Goal: Check status: Check status

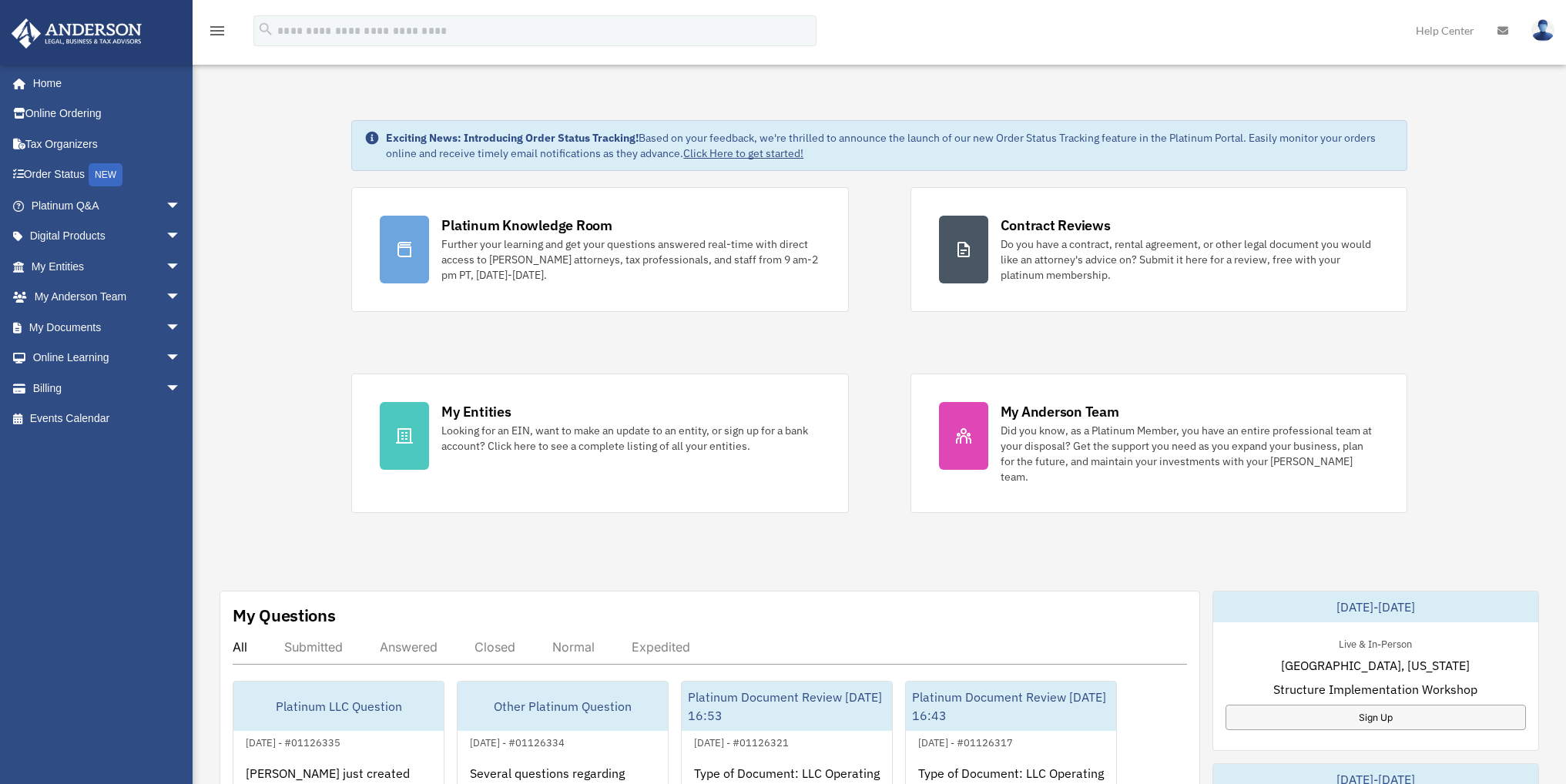
scroll to position [230, 0]
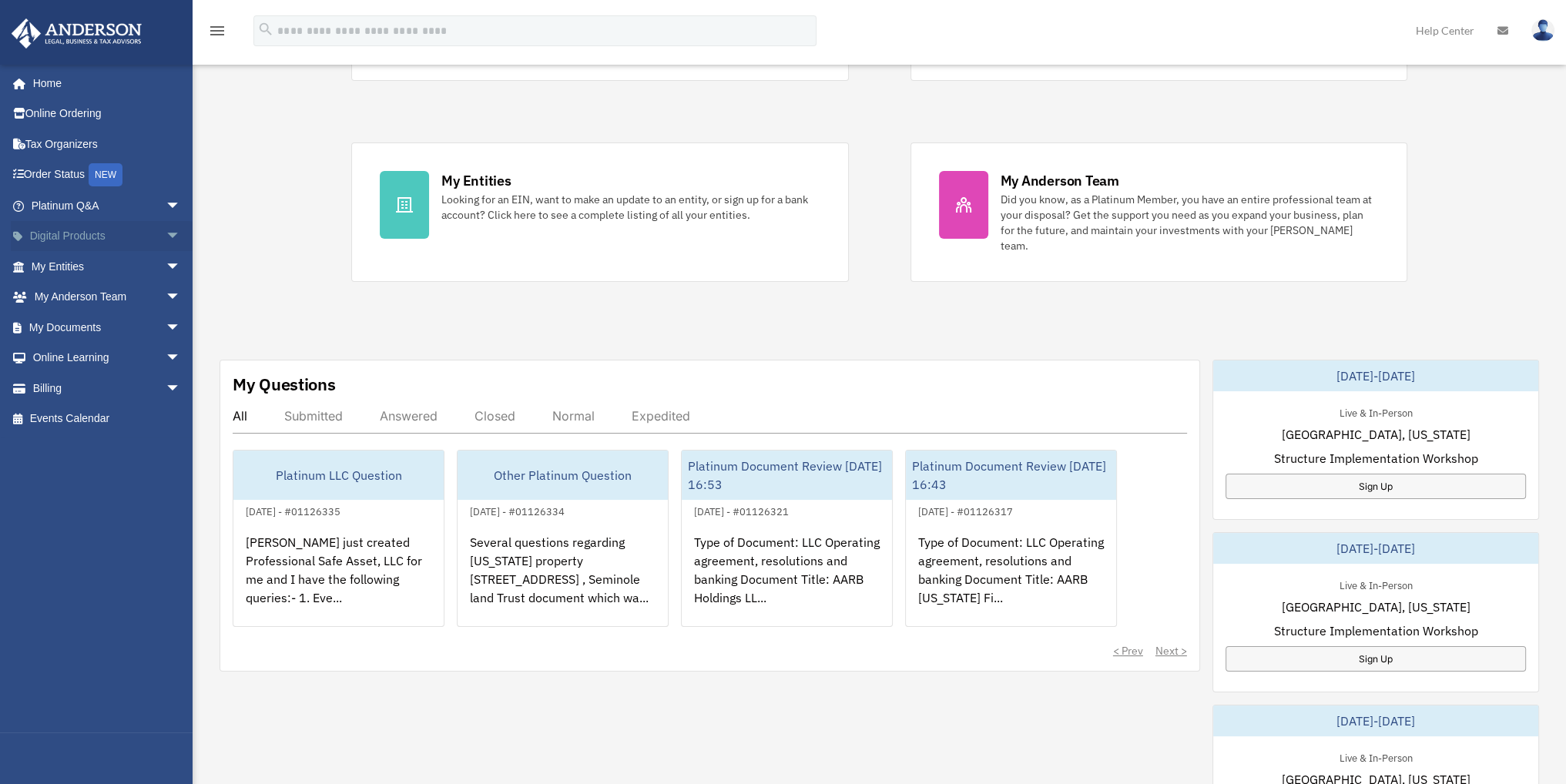
click at [166, 234] on span "arrow_drop_down" at bounding box center [180, 236] width 31 height 32
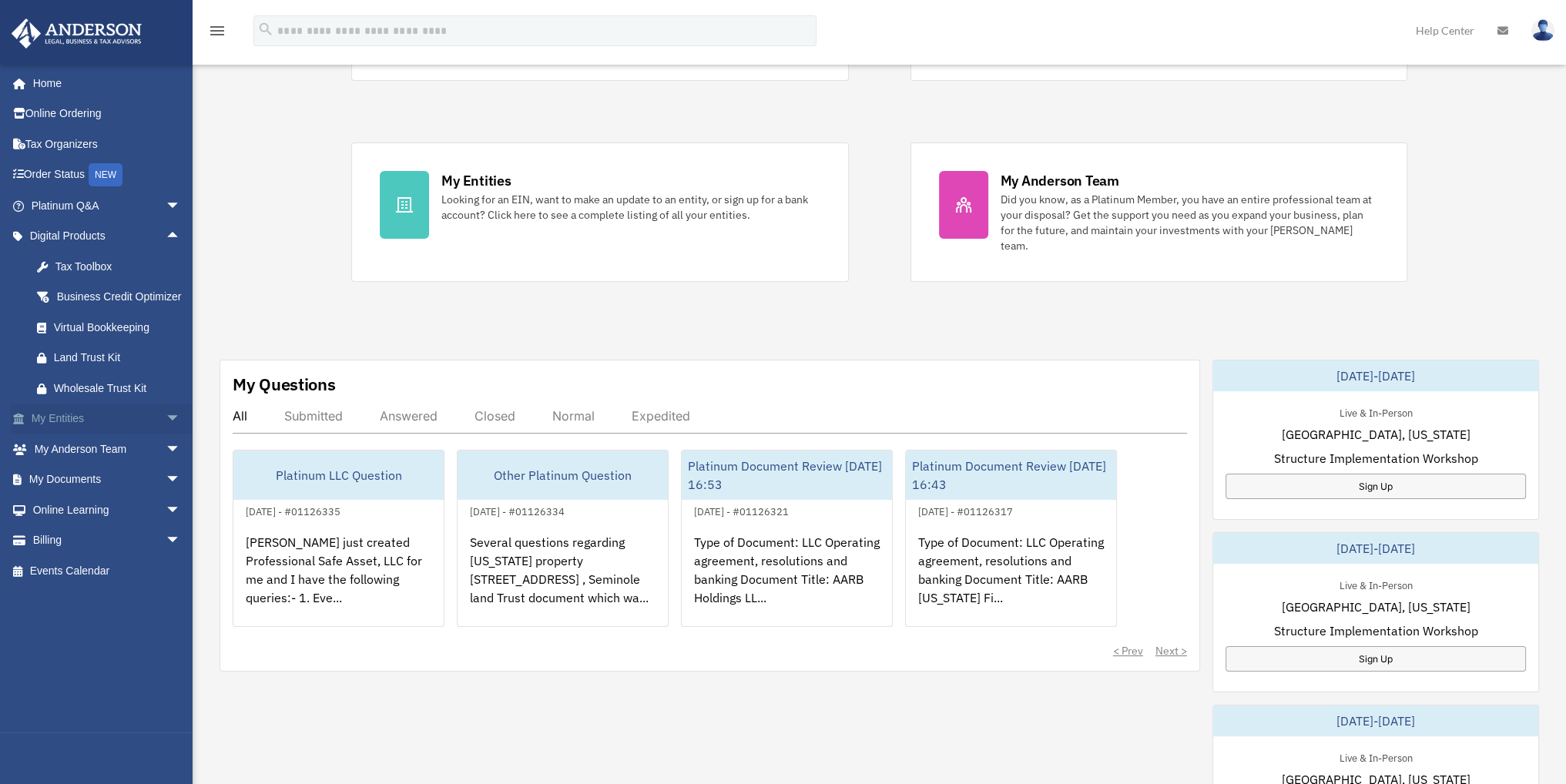
click at [166, 435] on span "arrow_drop_down" at bounding box center [180, 420] width 31 height 32
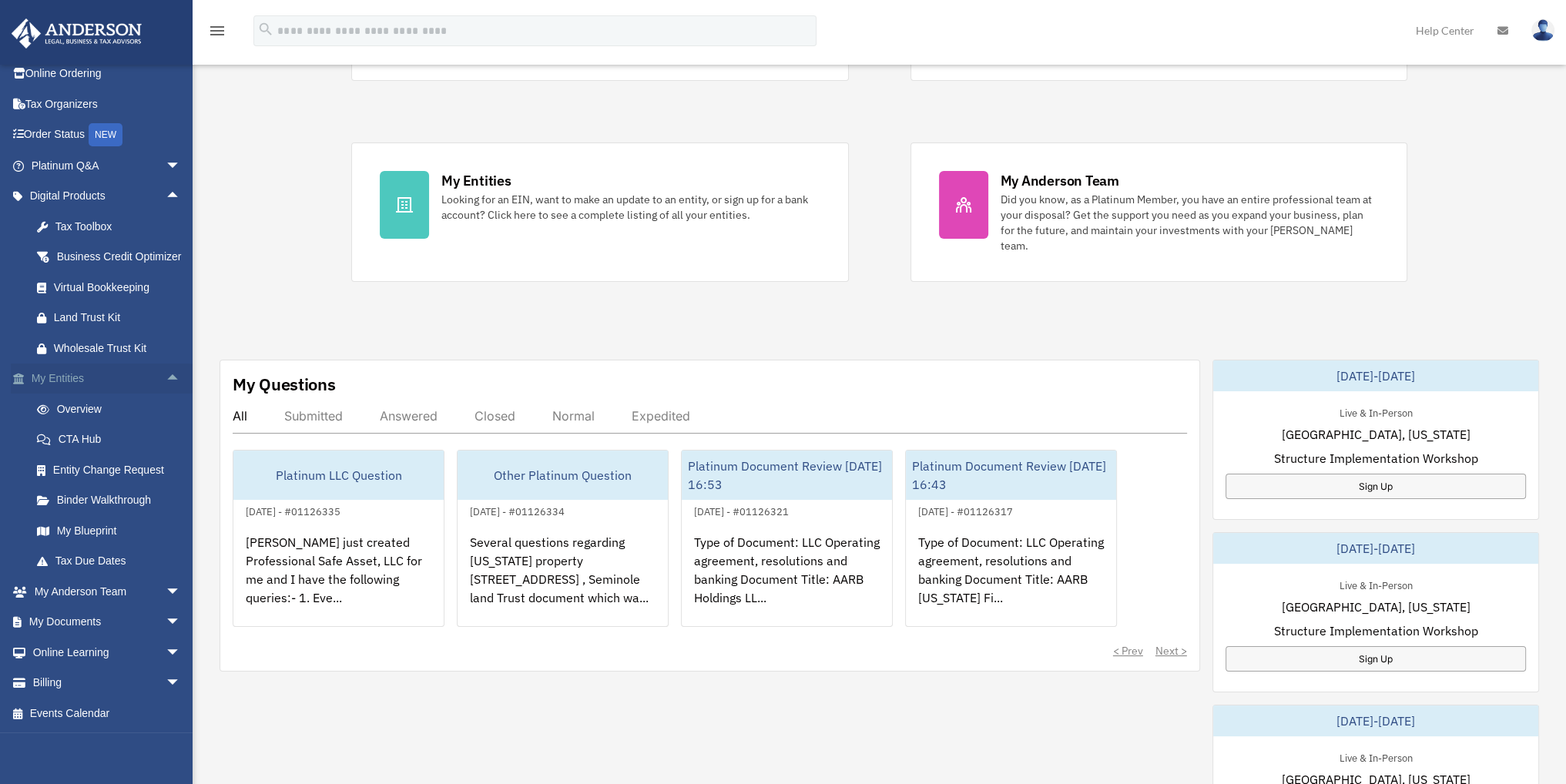
scroll to position [58, 0]
click at [90, 405] on link "Overview" at bounding box center [112, 408] width 182 height 31
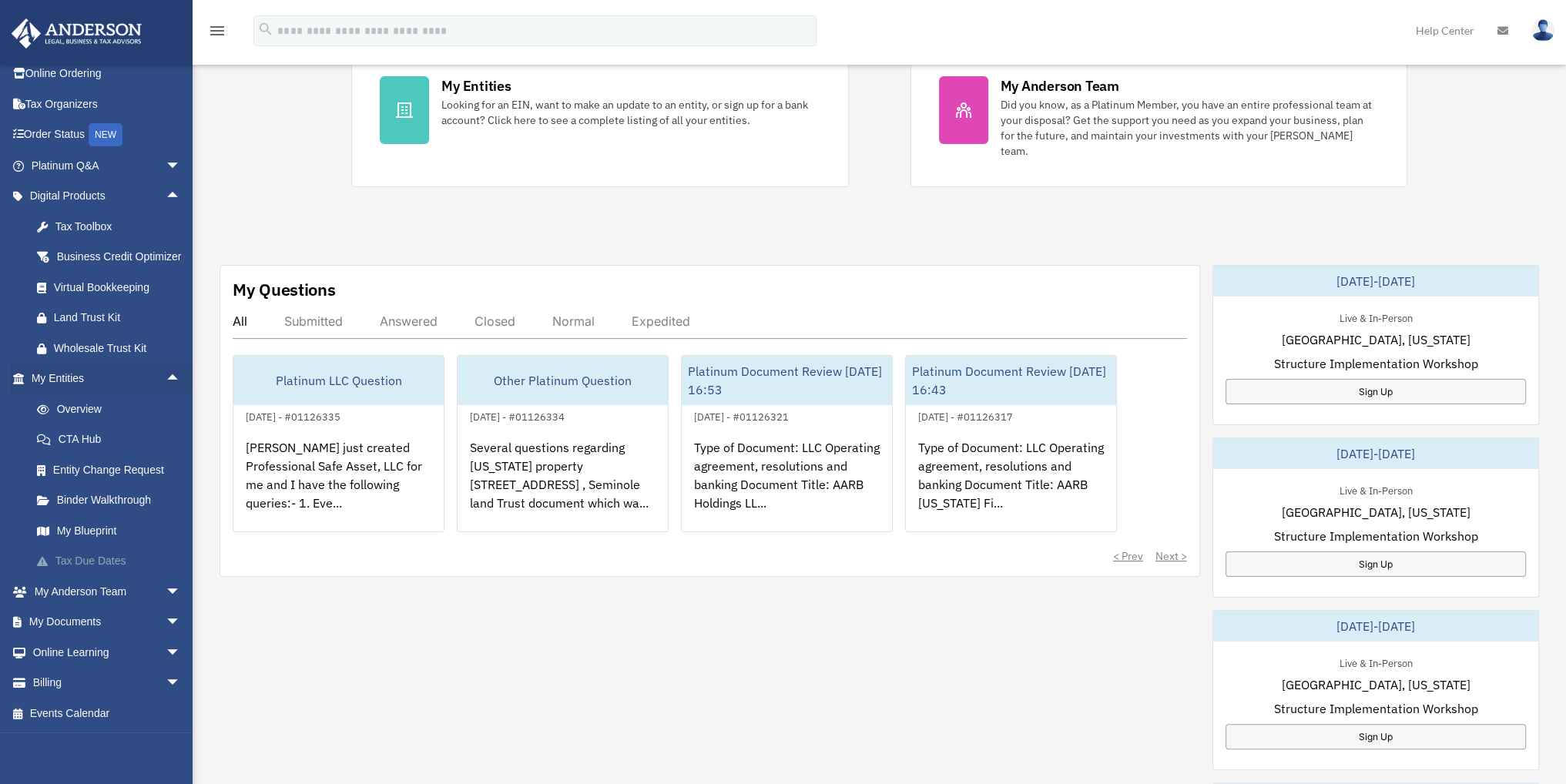
scroll to position [385, 0]
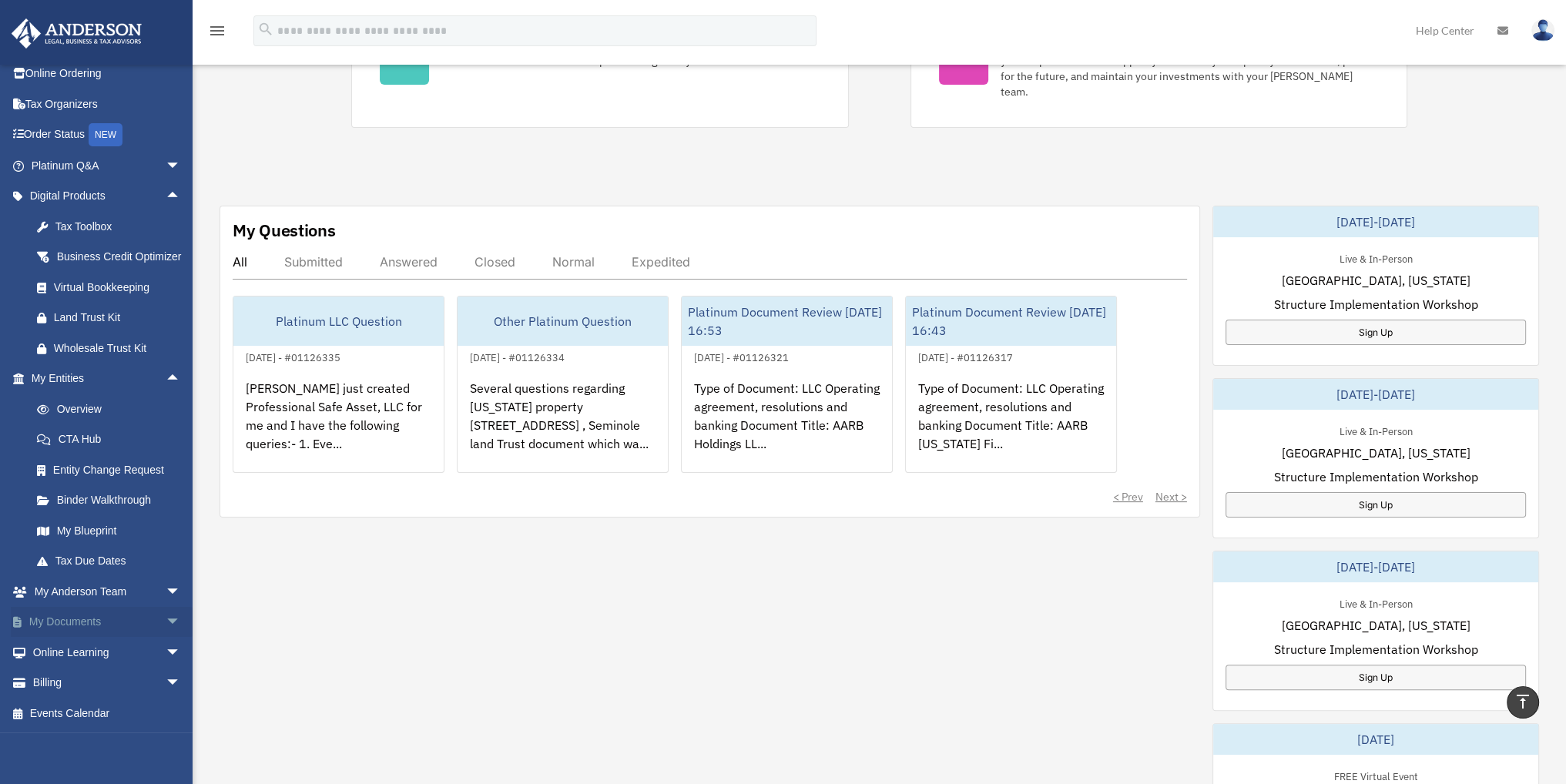
click at [166, 620] on span "arrow_drop_down" at bounding box center [180, 622] width 31 height 32
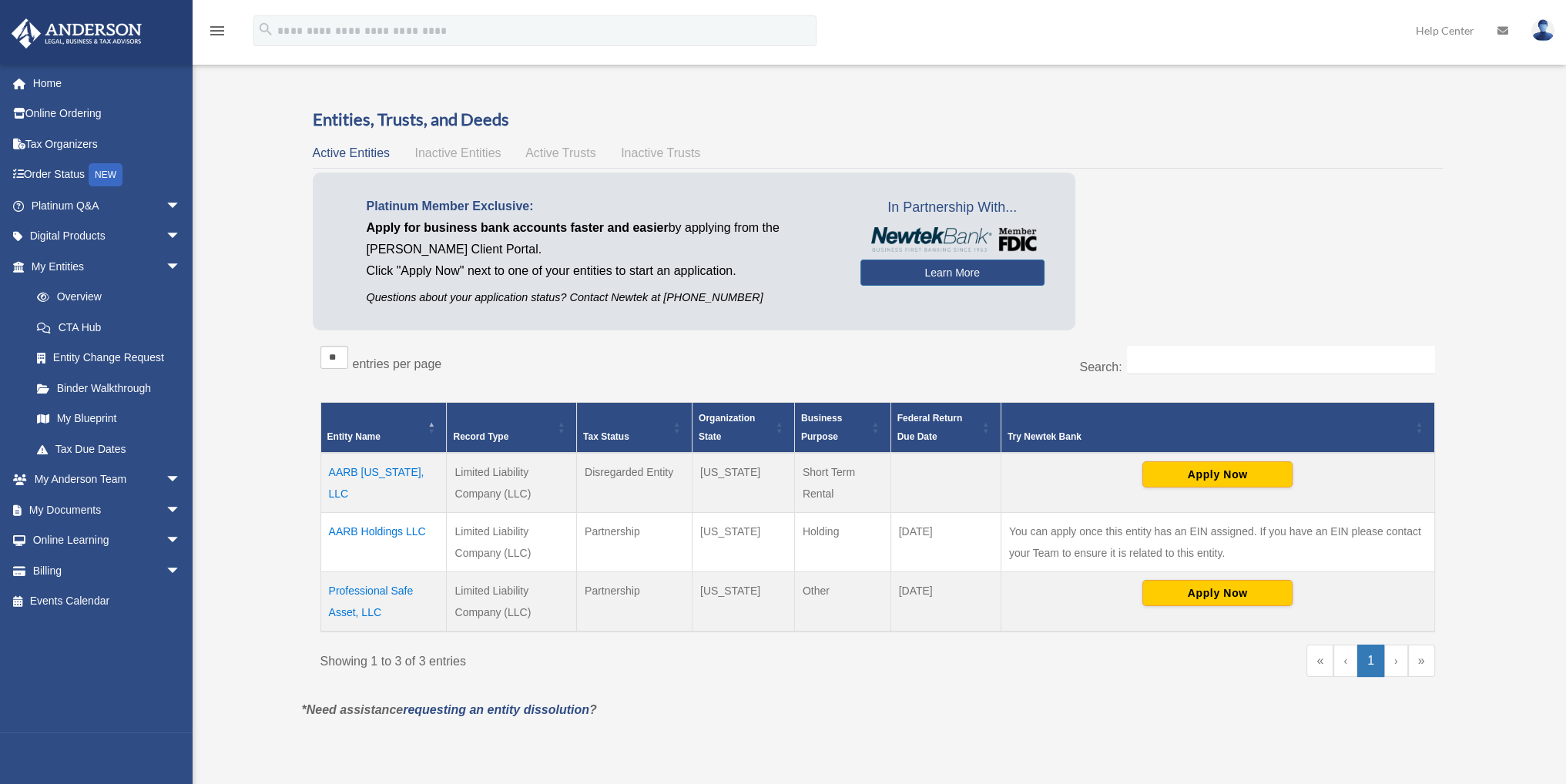
click at [562, 147] on span "Active Trusts" at bounding box center [561, 153] width 71 height 13
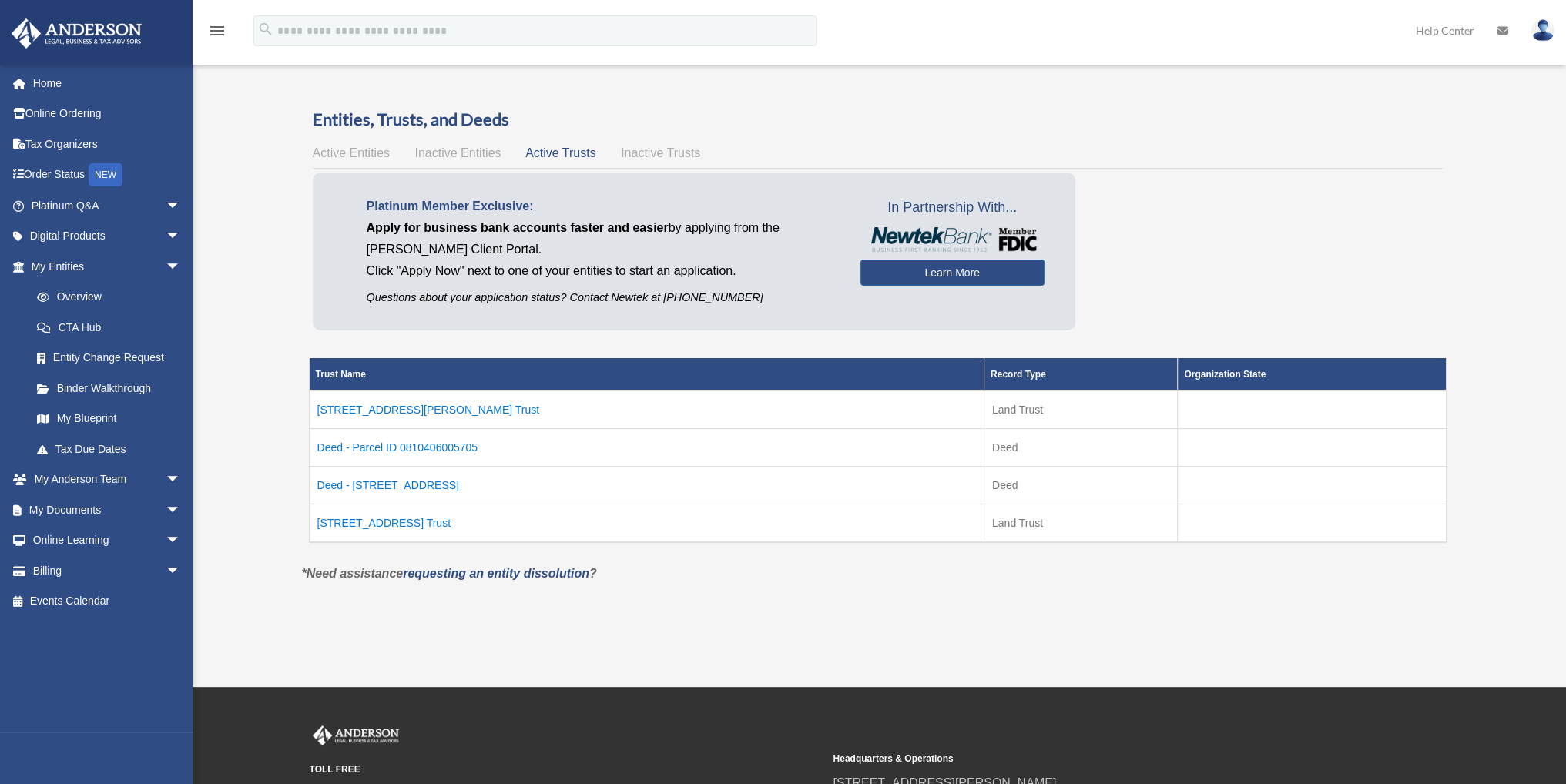
click at [382, 443] on td "Deed - Parcel ID 0810406005705" at bounding box center [646, 447] width 675 height 37
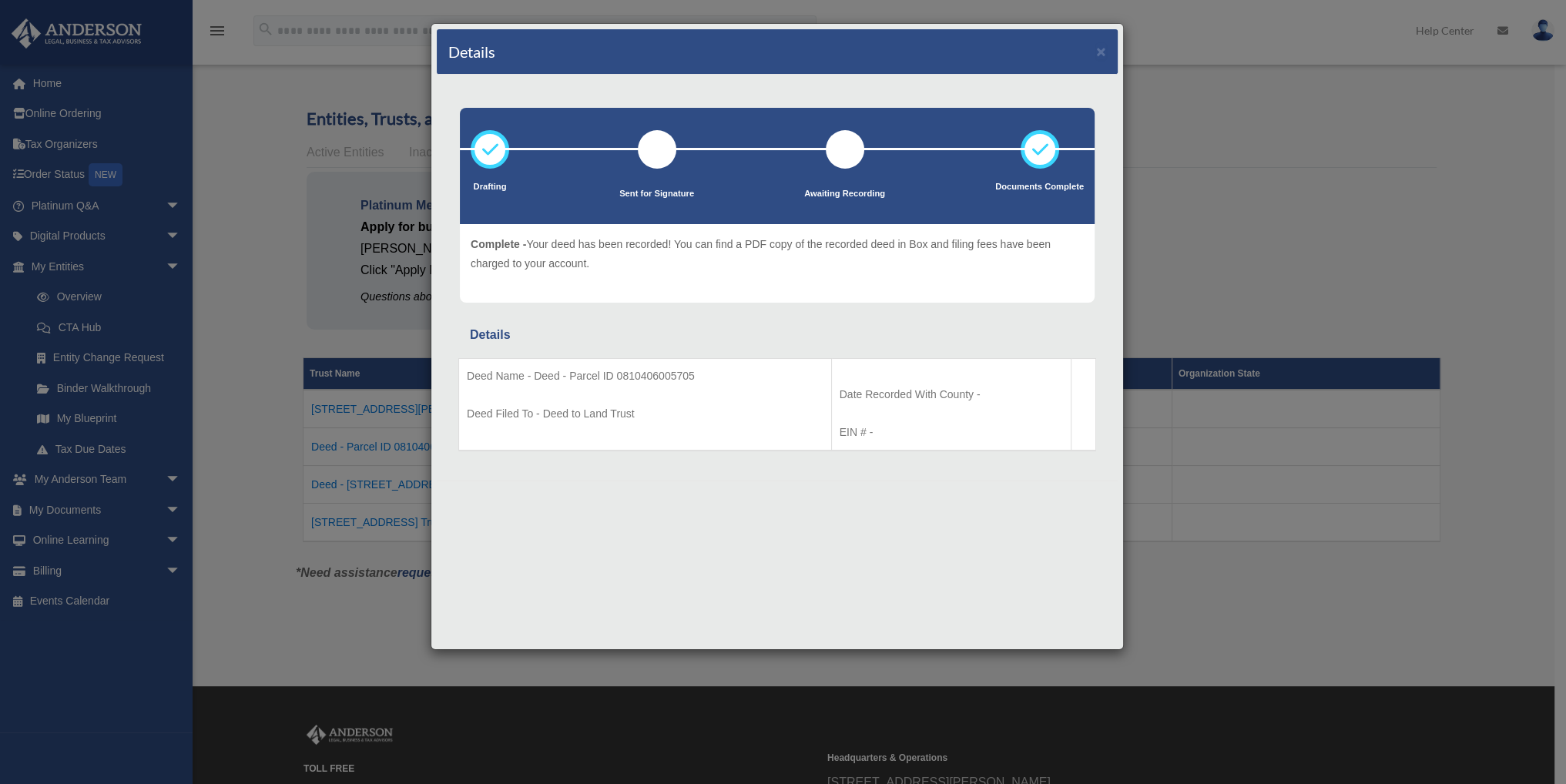
click at [949, 295] on div "Drafting - The deed is being drafted. This includes confirming property ownersh…" at bounding box center [778, 263] width 635 height 79
click at [1096, 51] on button "×" at bounding box center [1101, 51] width 10 height 16
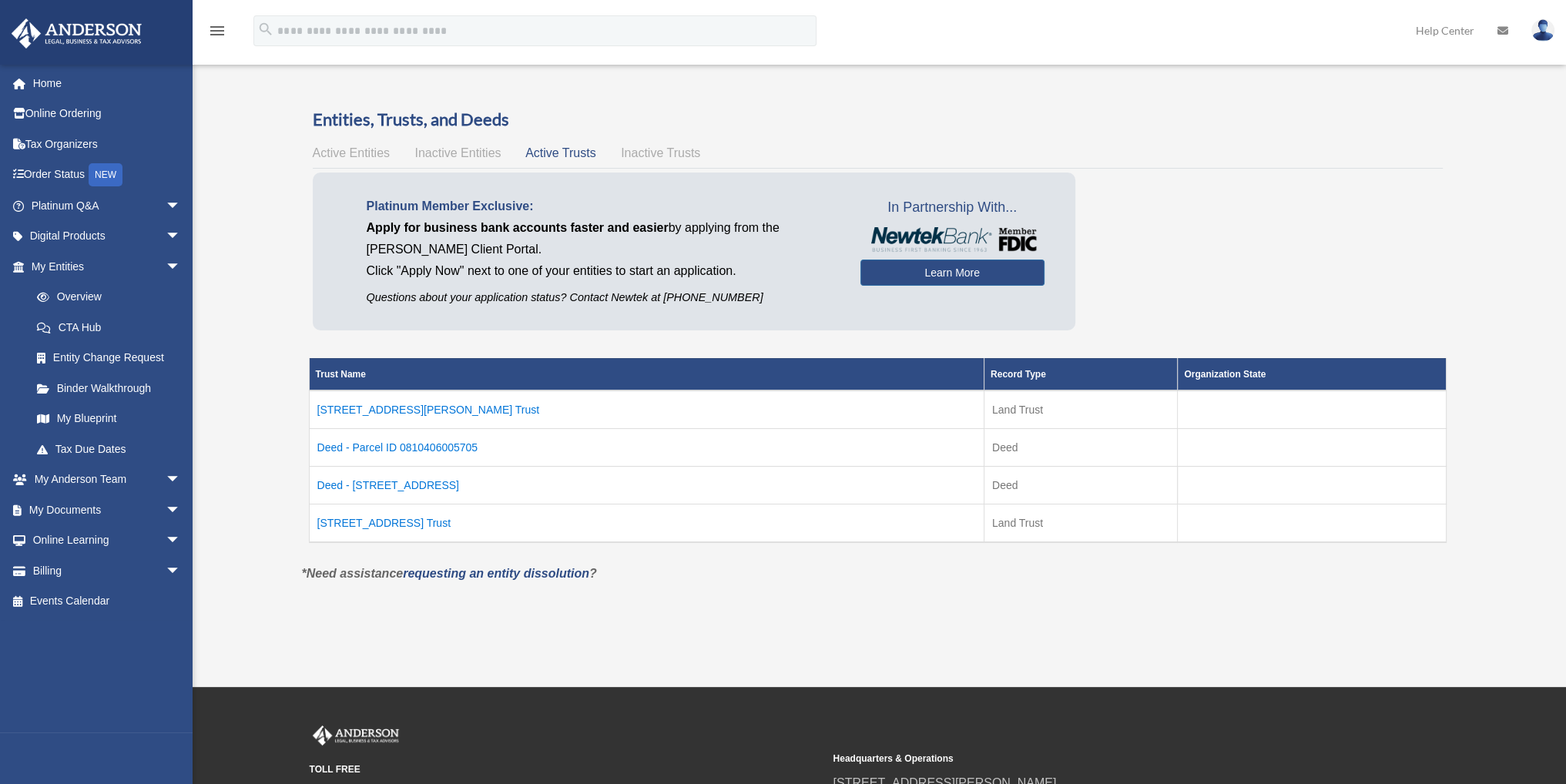
click at [408, 478] on td "Deed - 10861 62nd Avenue" at bounding box center [646, 485] width 675 height 37
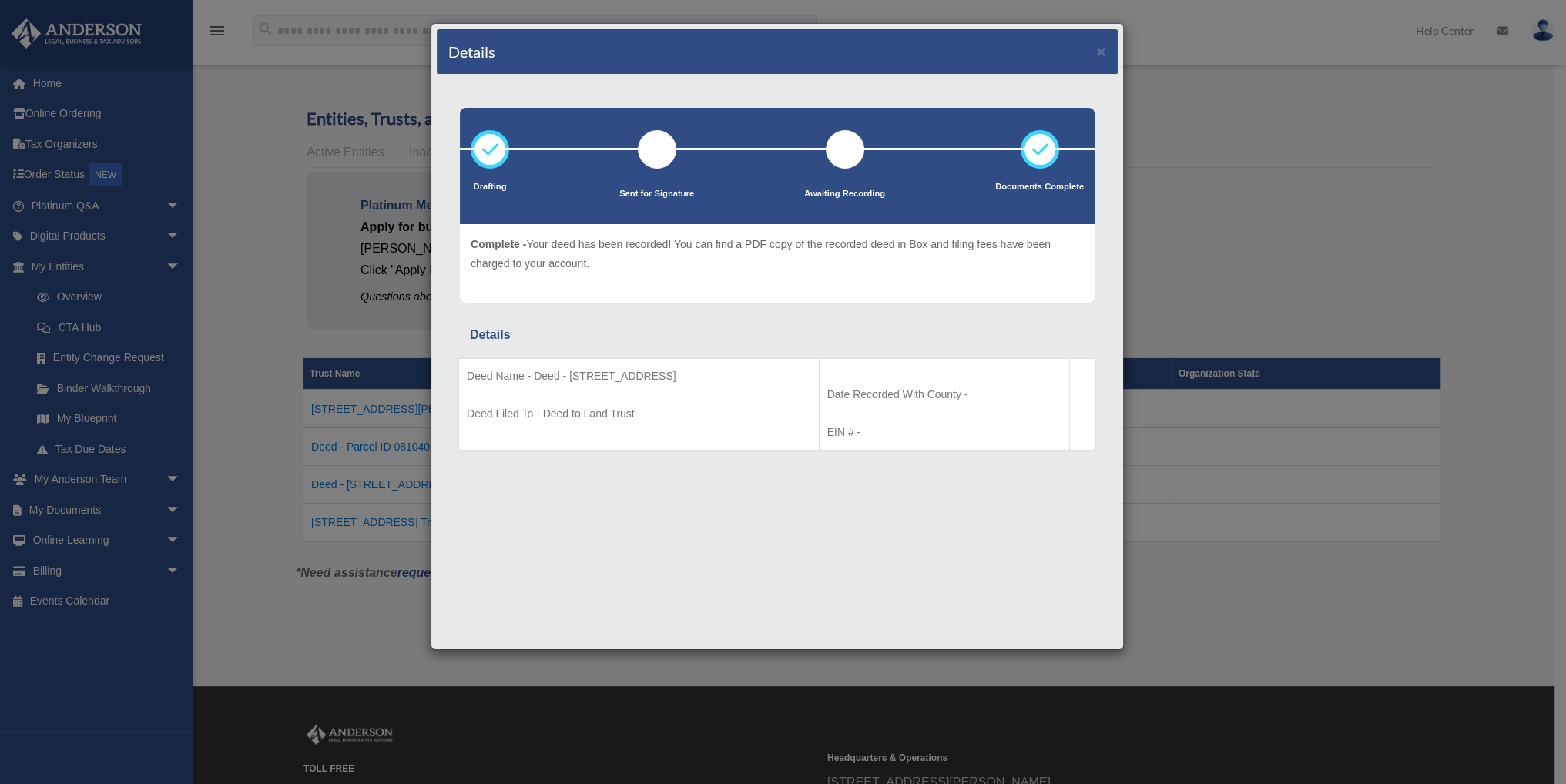
click at [914, 304] on div "Drafting Sent for Signature Details" at bounding box center [777, 278] width 681 height 406
click at [1099, 47] on button "×" at bounding box center [1101, 51] width 10 height 16
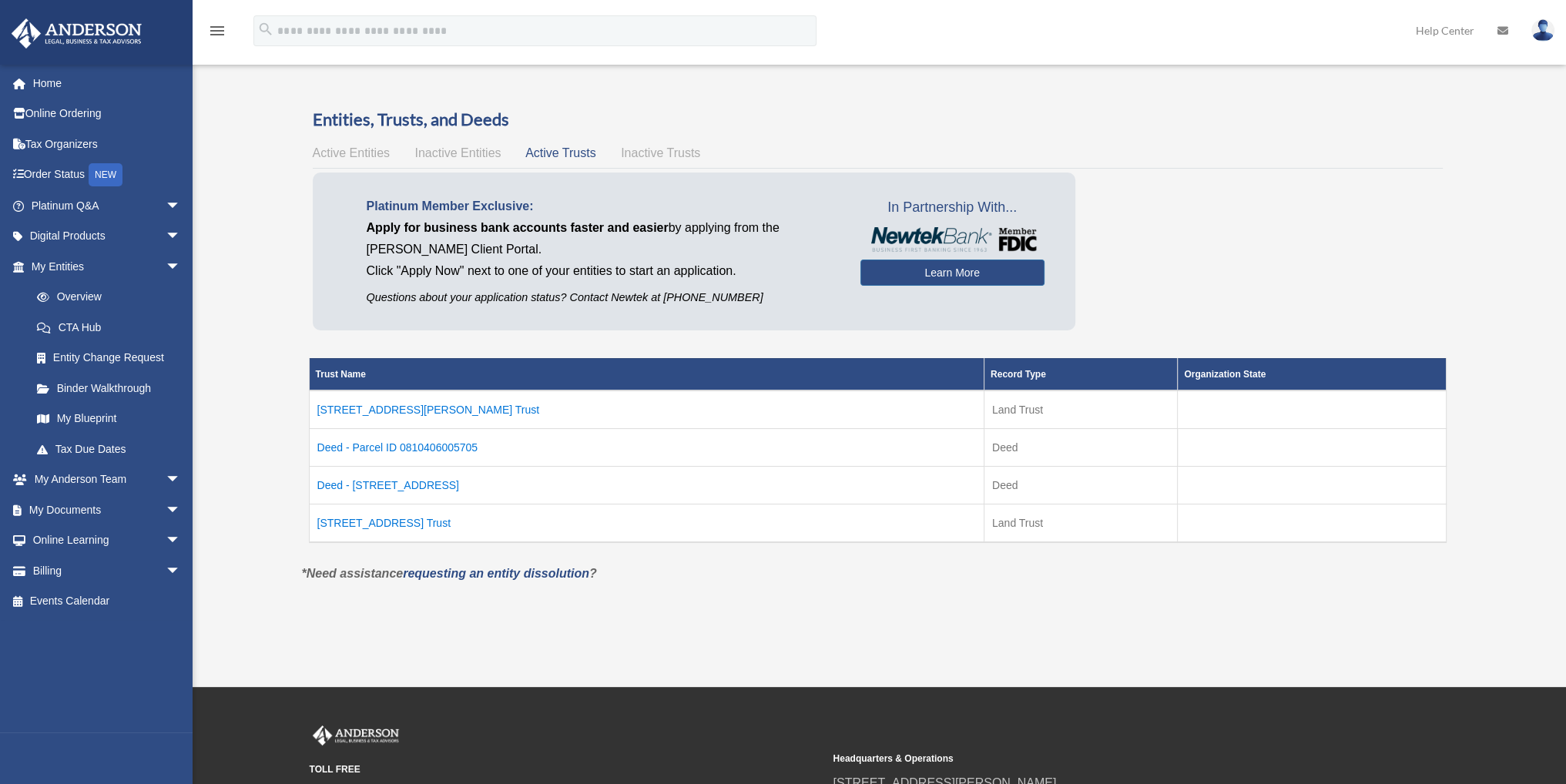
click at [390, 444] on td "Deed - Parcel ID 0810406005705" at bounding box center [646, 447] width 675 height 37
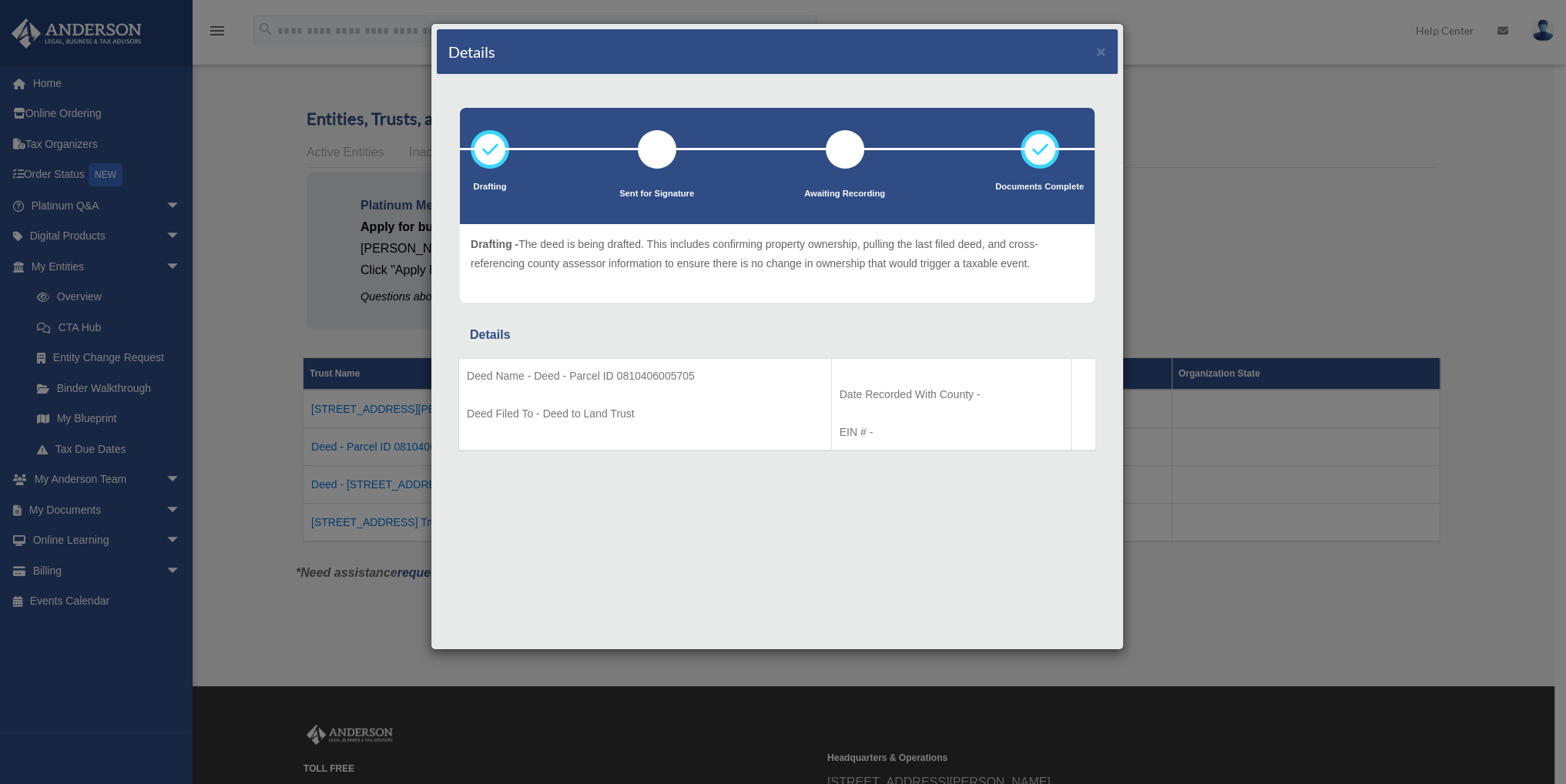
click at [955, 321] on div "Drafting Sent for Signature Details" at bounding box center [777, 278] width 681 height 406
click at [919, 269] on p "Drafting - The deed is being drafted. This includes confirming property ownersh…" at bounding box center [778, 253] width 613 height 37
click at [1004, 514] on div "Details × Drafting" at bounding box center [777, 336] width 693 height 626
click at [1098, 47] on button "×" at bounding box center [1101, 51] width 10 height 16
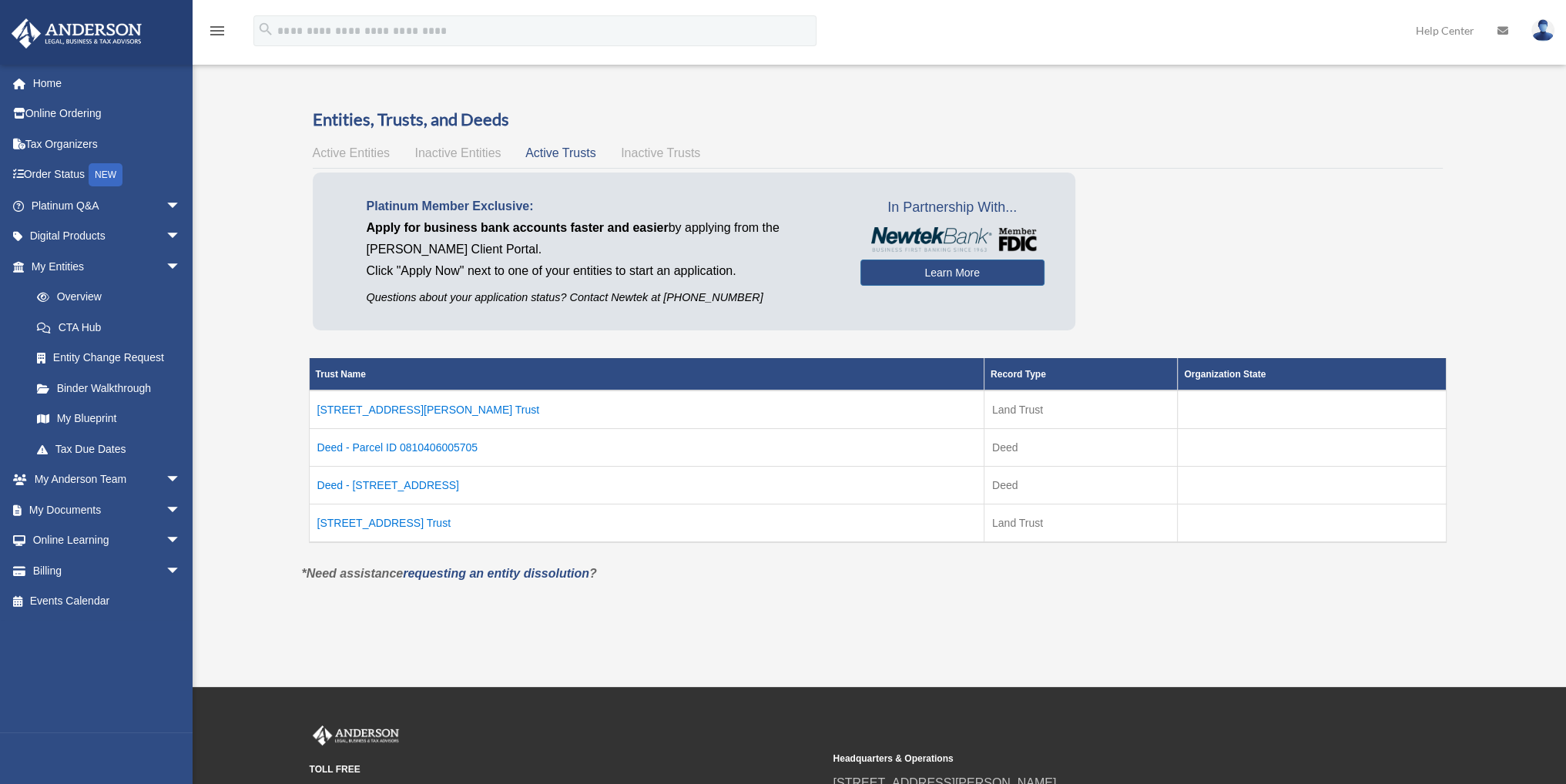
click at [411, 404] on td "208 Beckett Drive Trust" at bounding box center [646, 409] width 675 height 38
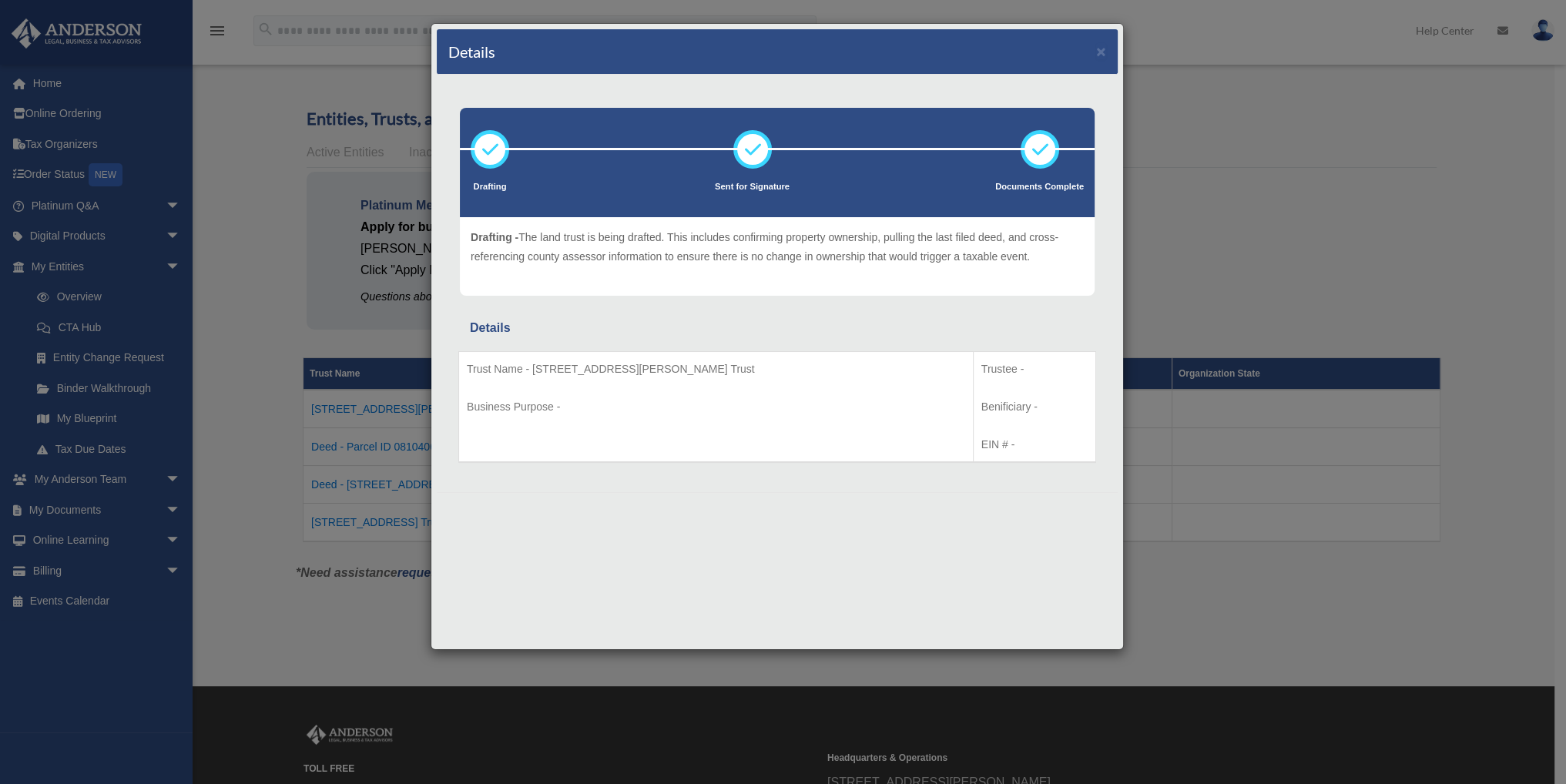
click at [1016, 294] on div "Drafting - The land trust is being drafted. This includes confirming property o…" at bounding box center [778, 256] width 635 height 79
click at [1102, 47] on button "×" at bounding box center [1101, 51] width 10 height 16
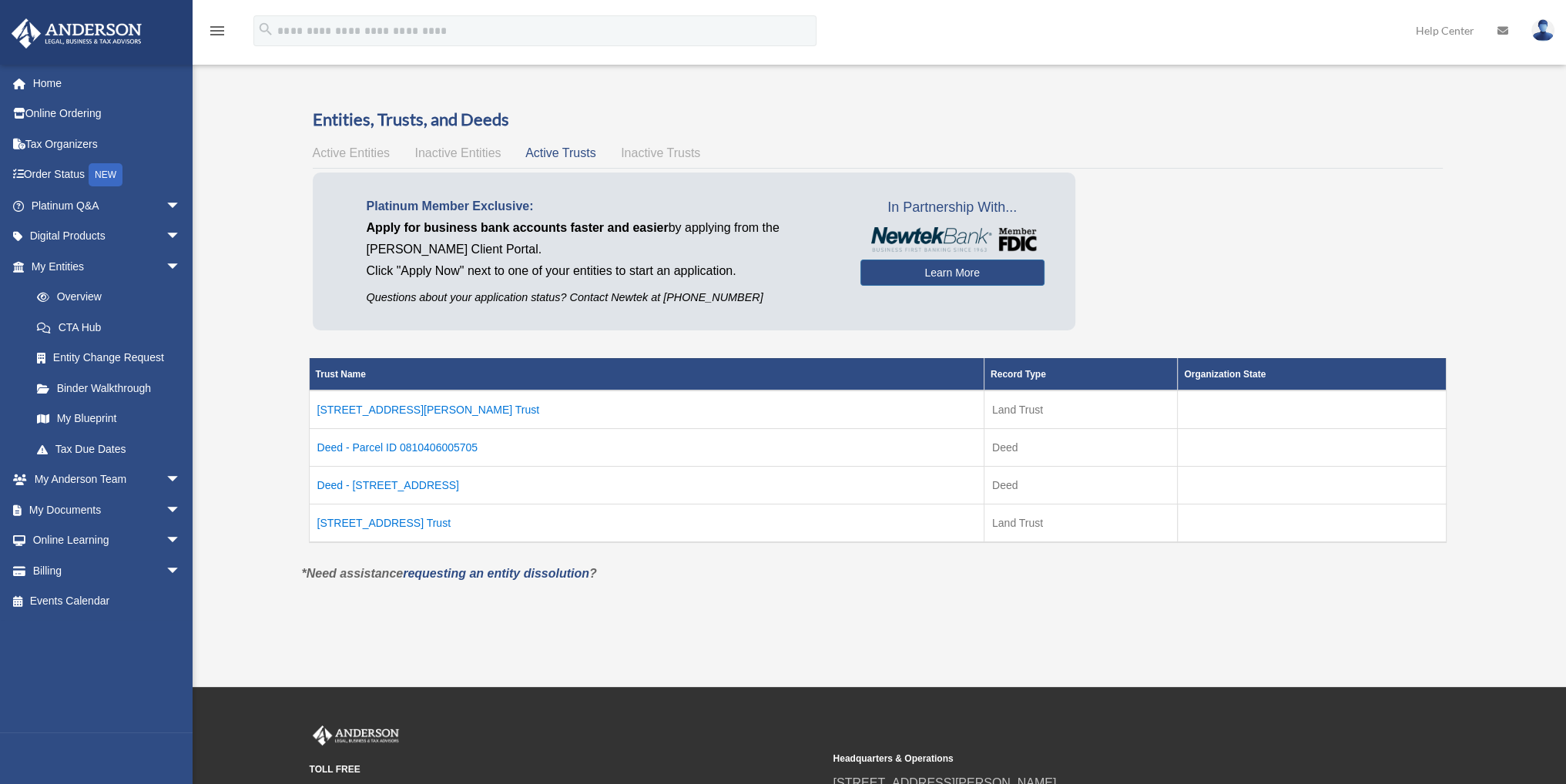
click at [415, 519] on td "10861 62nd Avenue Trust" at bounding box center [646, 522] width 675 height 38
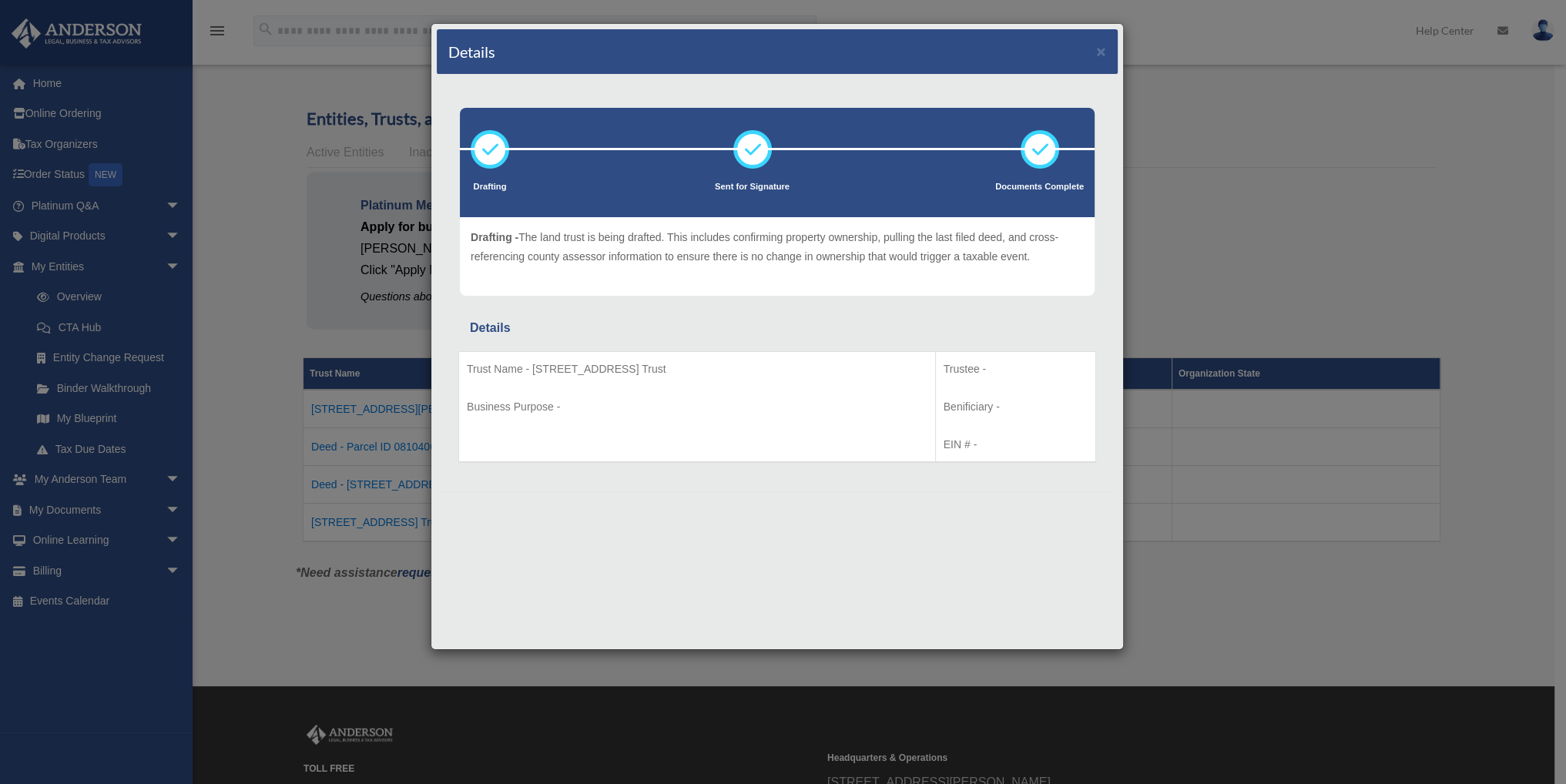
click at [753, 540] on div "Details × Drafting" at bounding box center [777, 336] width 693 height 626
